Goal: Information Seeking & Learning: Learn about a topic

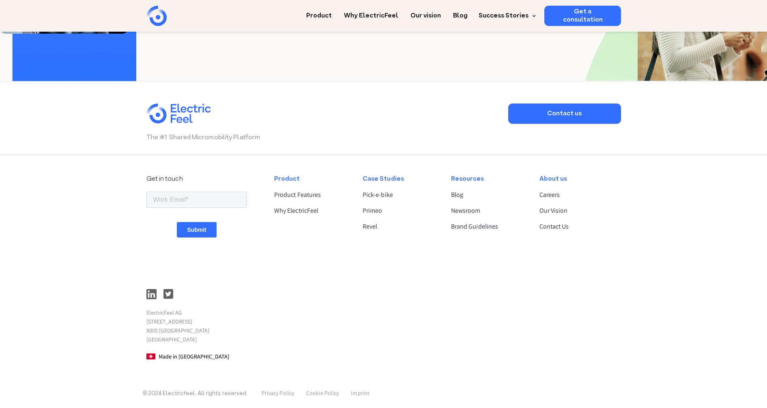
scroll to position [2087, 0]
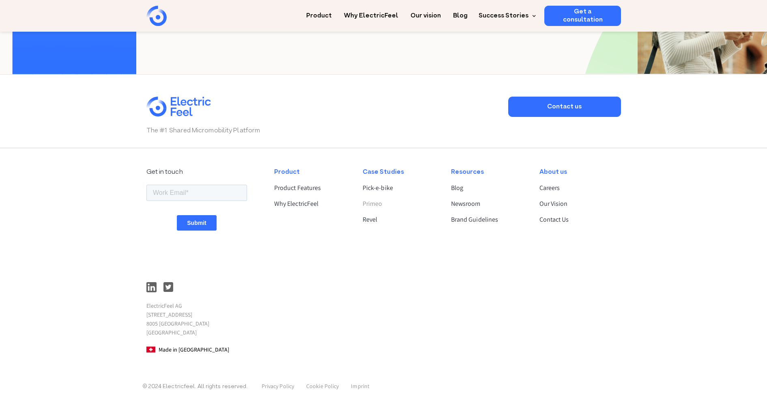
click at [379, 201] on link "Primeo" at bounding box center [400, 204] width 75 height 10
click at [382, 190] on link "Pick-e-bike" at bounding box center [400, 188] width 75 height 10
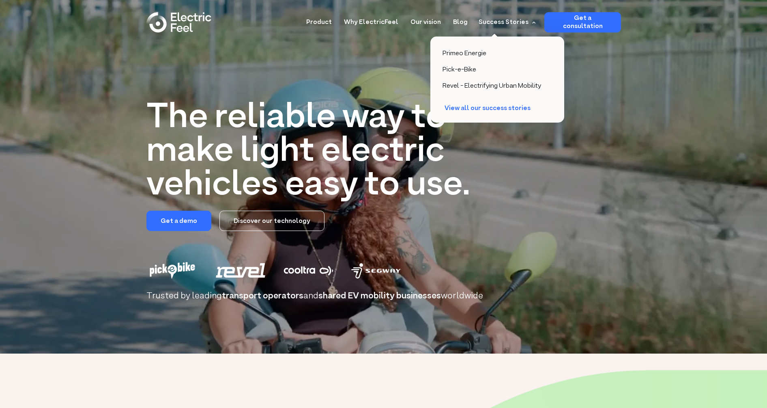
click at [495, 108] on div "View all our success stories" at bounding box center [492, 108] width 94 height 8
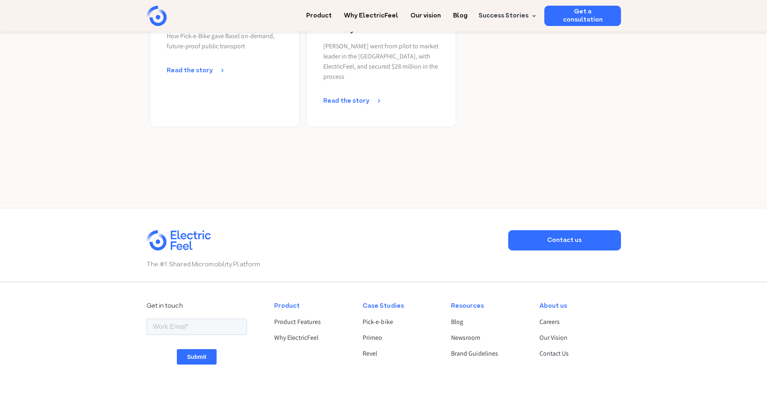
scroll to position [591, 0]
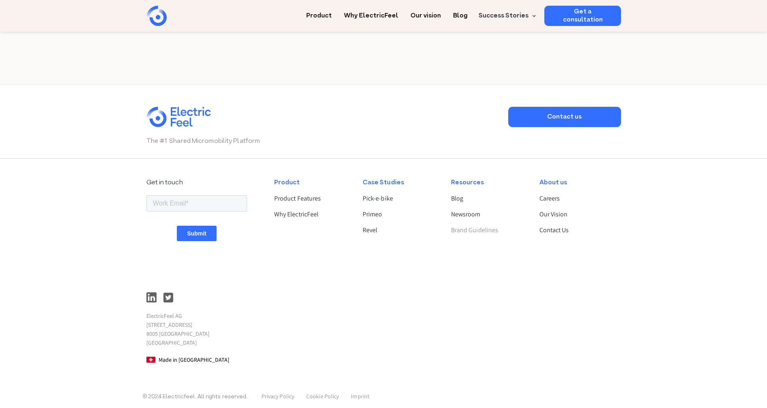
click at [487, 225] on link "Brand Guidelines" at bounding box center [488, 230] width 75 height 10
click at [428, 328] on div "Case Studies Pick-e-bike Primeo Revel" at bounding box center [400, 271] width 88 height 200
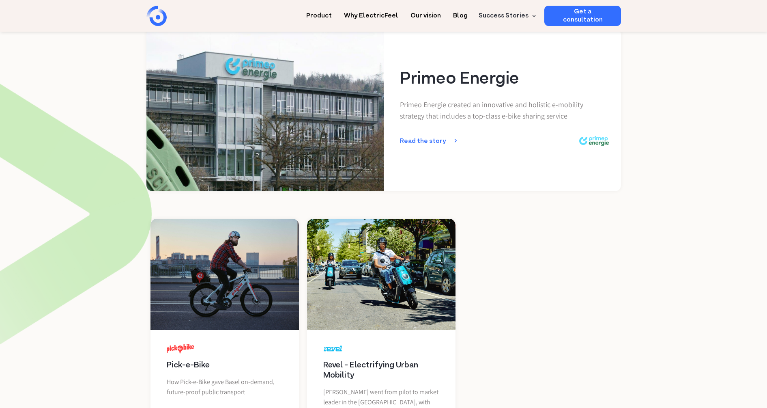
scroll to position [0, 0]
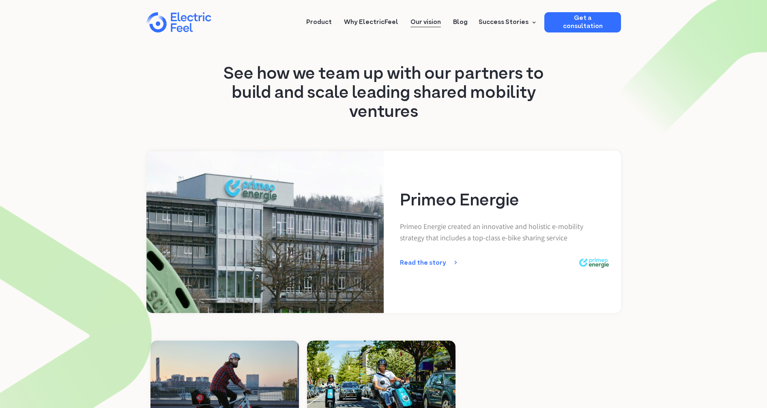
click at [425, 23] on link "Our vision" at bounding box center [426, 19] width 30 height 15
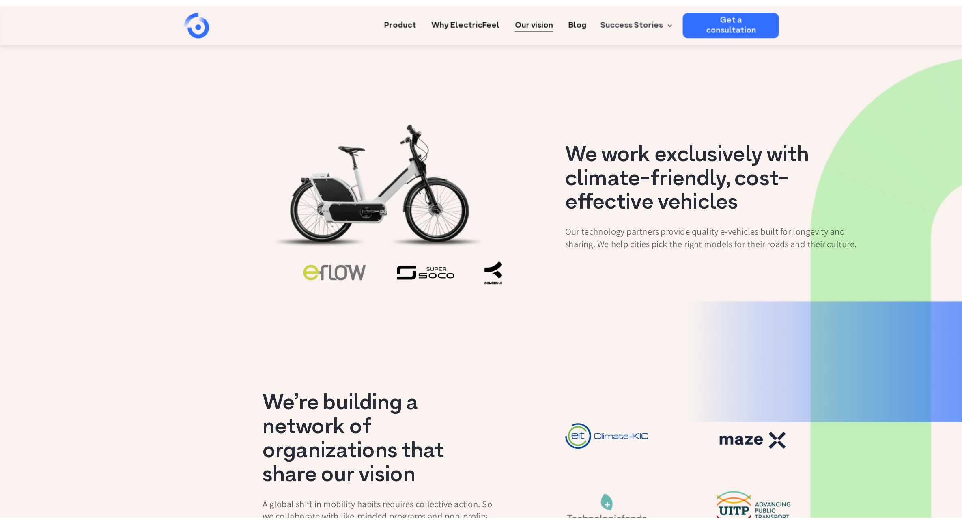
scroll to position [618, 0]
